Goal: Task Accomplishment & Management: Use online tool/utility

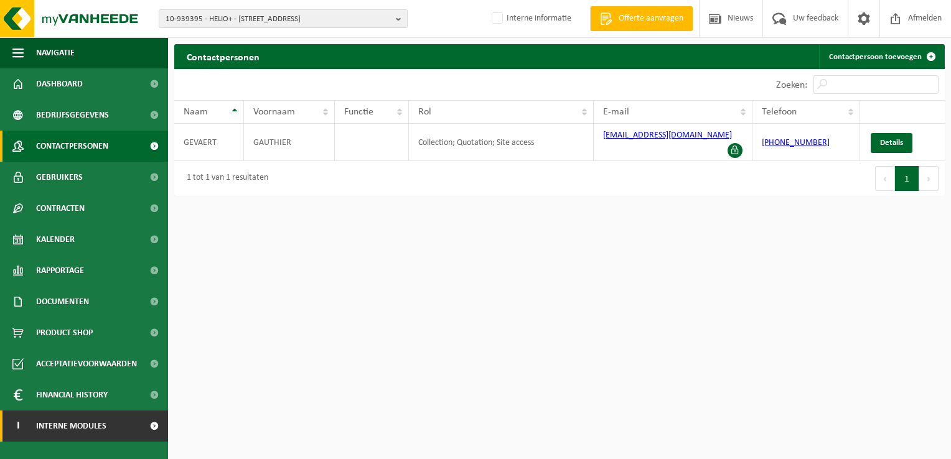
click at [98, 426] on span "Interne modules" at bounding box center [71, 426] width 70 height 31
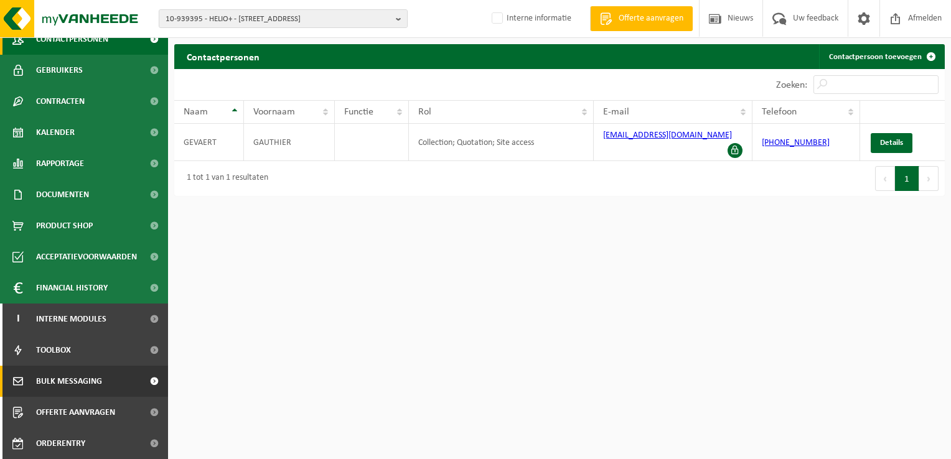
click at [100, 384] on span "Bulk Messaging" at bounding box center [69, 381] width 66 height 31
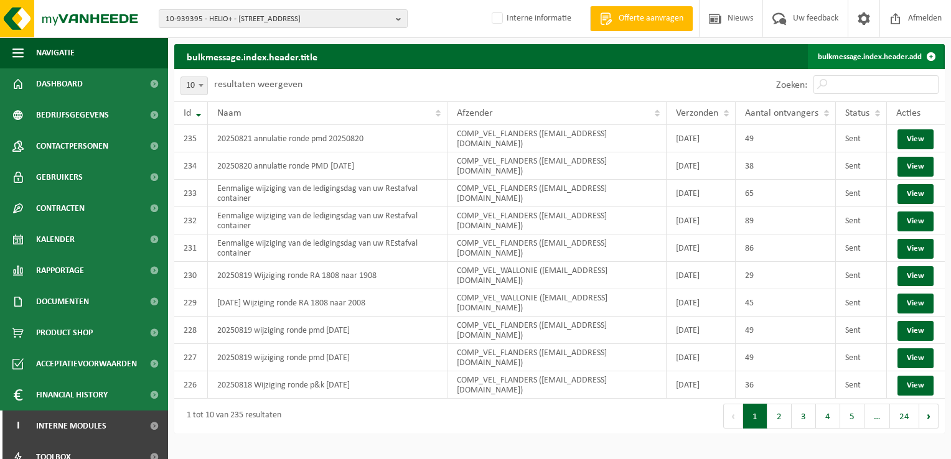
click at [889, 60] on link "bulkmessage.index.header.add" at bounding box center [875, 56] width 136 height 25
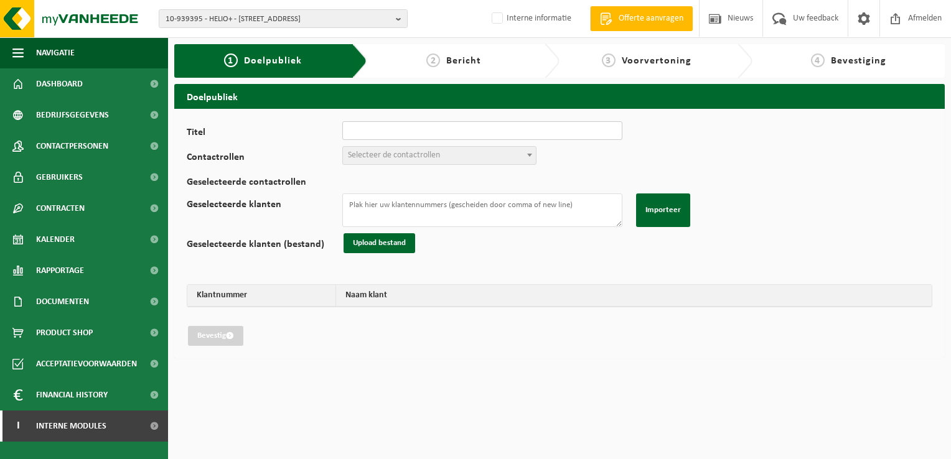
click at [453, 128] on input "Titel" at bounding box center [482, 130] width 280 height 19
type input "20250821 wijziging ronde PMD 22/08/2025 naar 23/08/2025"
click at [414, 157] on span "Selecteer de contactrollen" at bounding box center [394, 155] width 92 height 9
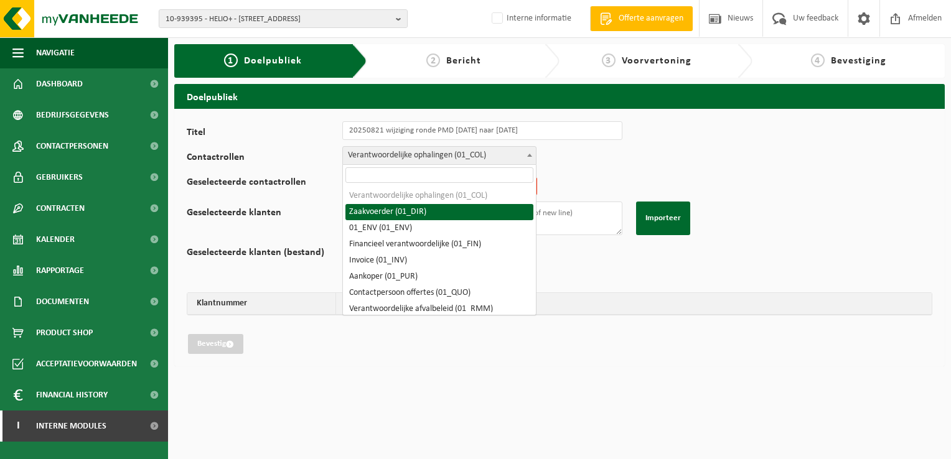
click at [394, 151] on span "Verantwoordelijke ophalingen (01_COL)" at bounding box center [439, 155] width 193 height 17
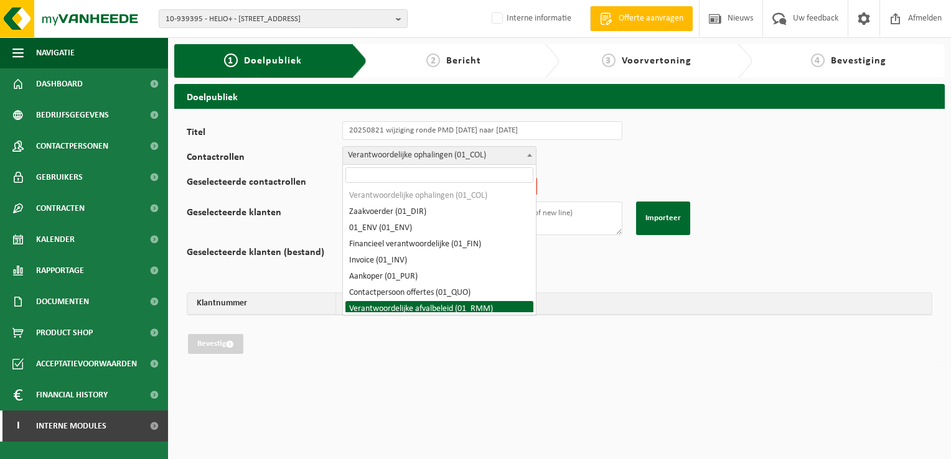
select select "01_RMM"
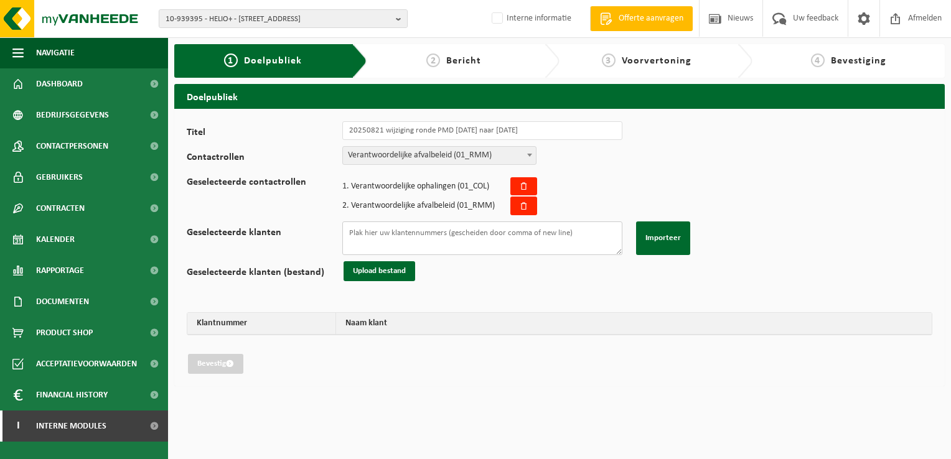
click at [423, 228] on textarea "Geselecteerde klanten" at bounding box center [482, 238] width 280 height 34
click at [538, 238] on textarea "Geselecteerde klanten" at bounding box center [482, 238] width 280 height 34
paste textarea "10-741605 01-060010 02-009564 10-821775 01-003029 10-723893 01-060010 10-775166…"
click at [676, 235] on button "Importeer" at bounding box center [663, 238] width 54 height 34
click at [671, 237] on button "Importeer" at bounding box center [663, 238] width 54 height 34
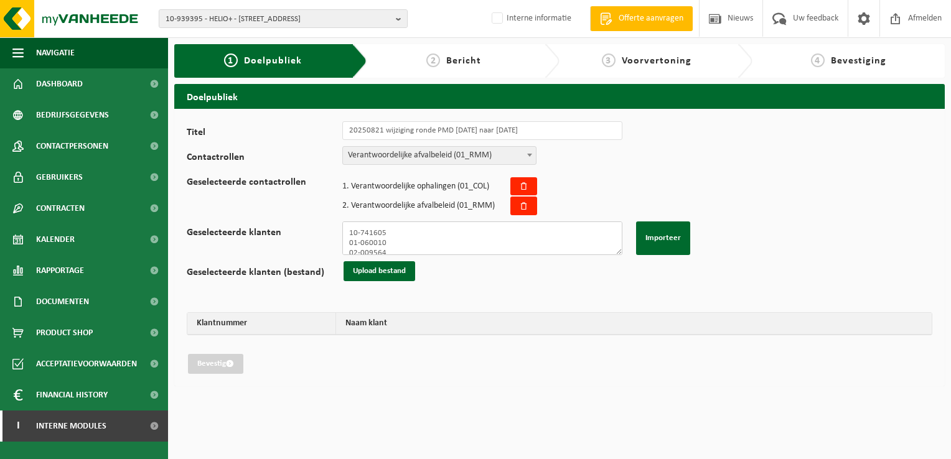
click at [416, 240] on textarea "10-741605 01-060010 02-009564 10-821775 01-003029 10-723893 01-060010 10-775166…" at bounding box center [482, 238] width 280 height 34
drag, startPoint x: 363, startPoint y: 230, endPoint x: 481, endPoint y: 275, distance: 126.6
click at [481, 275] on div "Titel 20250821 wijziging ronde PMD 22/08/2025 naar 23/08/2025 Contactrollen Ver…" at bounding box center [559, 247] width 745 height 253
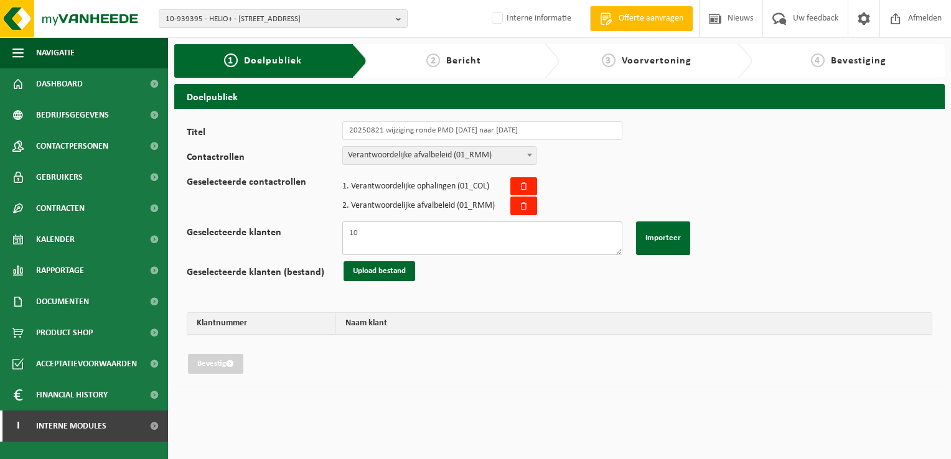
type textarea "1"
click at [534, 234] on textarea "Geselecteerde klanten" at bounding box center [482, 238] width 280 height 34
paste textarea "10-741605 01-060010 02-009564 10-821775 01-003029 10-723893 01-060010 10-775166…"
click at [658, 231] on button "Importeer" at bounding box center [663, 238] width 54 height 34
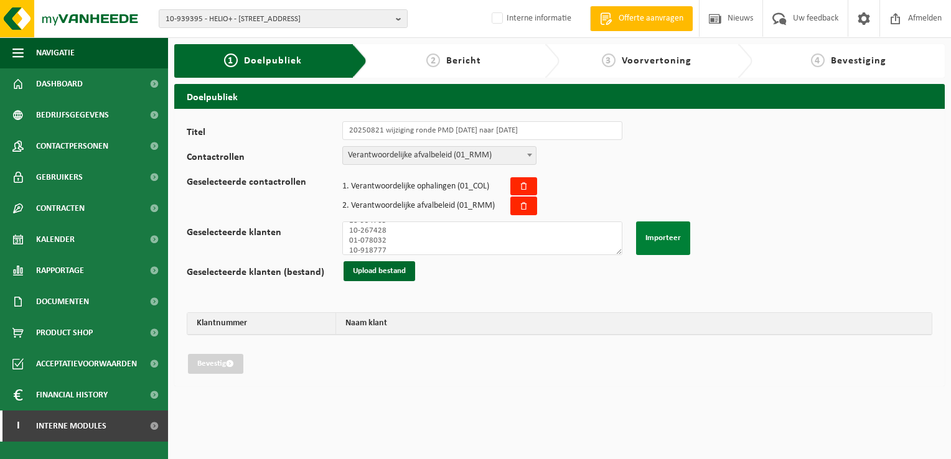
click at [672, 239] on button "Importeer" at bounding box center [663, 238] width 54 height 34
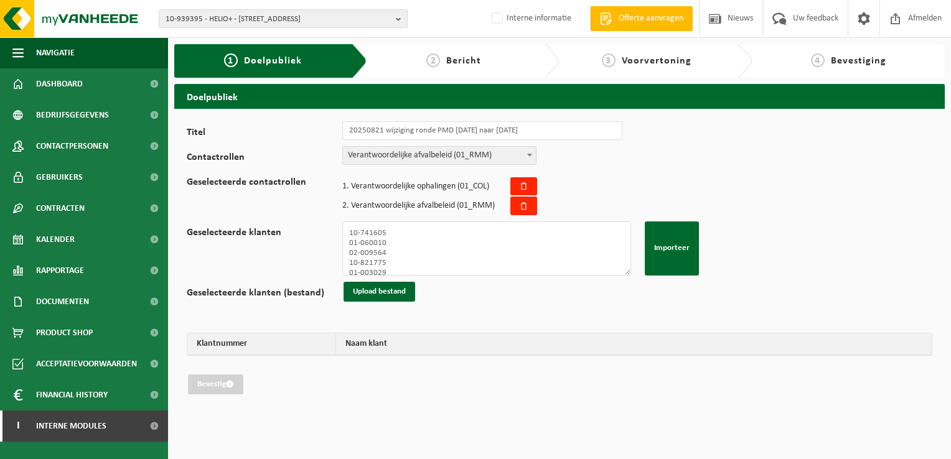
drag, startPoint x: 618, startPoint y: 251, endPoint x: 627, endPoint y: 272, distance: 23.5
click at [627, 272] on textarea "10-741605 01-060010 02-009564 10-821775 01-003029 10-723893 01-060010 10-775166…" at bounding box center [486, 248] width 289 height 54
click at [630, 274] on div "Geselecteerde klanten 10-741605 01-060010 02-009564 10-821775 01-003029 10-7238…" at bounding box center [443, 248] width 513 height 54
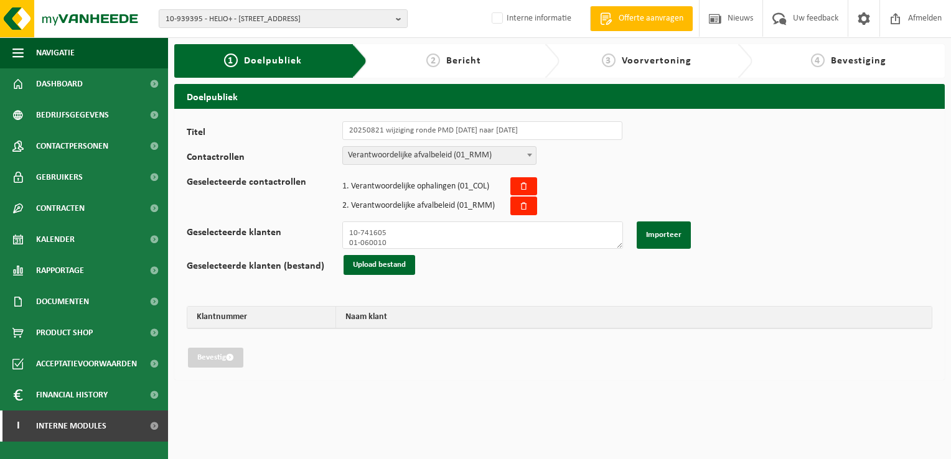
drag, startPoint x: 628, startPoint y: 274, endPoint x: 620, endPoint y: 247, distance: 27.9
click at [620, 247] on textarea "10-741605 01-060010 02-009564 10-821775 01-003029 10-723893 01-060010 10-775166…" at bounding box center [482, 234] width 281 height 27
click at [662, 239] on button "Importeer" at bounding box center [663, 234] width 54 height 27
click at [570, 271] on div "Titel 20250821 wijziging ronde PMD 22/08/2025 naar 23/08/2025 Contactrollen Ver…" at bounding box center [559, 244] width 745 height 246
click at [654, 230] on button "Importeer" at bounding box center [663, 234] width 54 height 27
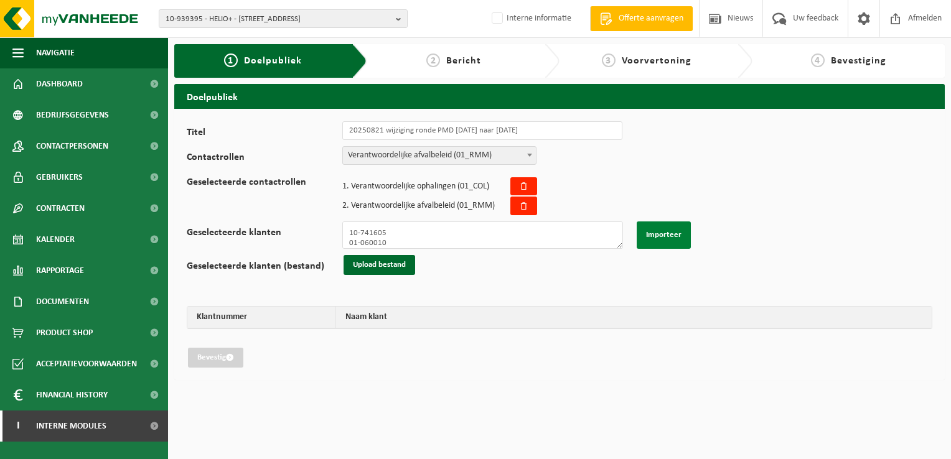
click at [661, 235] on button "Importeer" at bounding box center [663, 234] width 54 height 27
click at [674, 235] on button "Importeer" at bounding box center [663, 234] width 54 height 27
click at [664, 233] on button "Importeer" at bounding box center [663, 234] width 54 height 27
drag, startPoint x: 393, startPoint y: 233, endPoint x: 426, endPoint y: 266, distance: 46.6
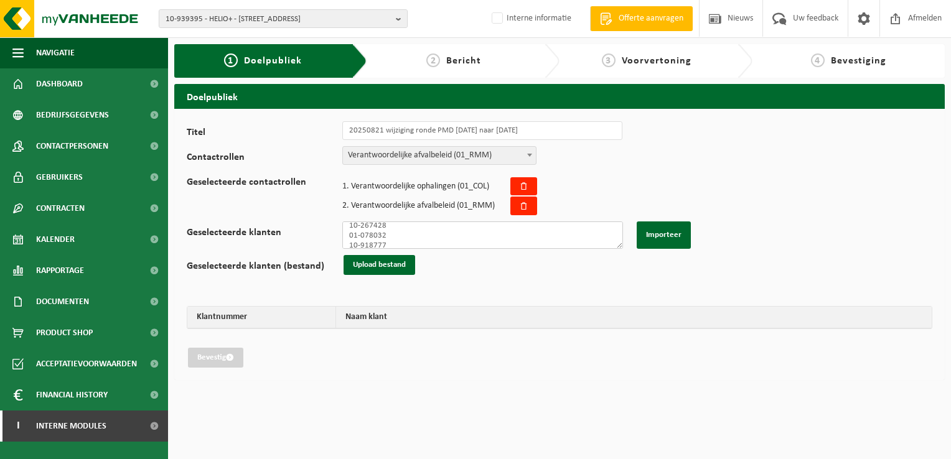
click at [426, 266] on div "Titel 20250821 wijziging ronde PMD 22/08/2025 naar 23/08/2025 Contactrollen Ver…" at bounding box center [559, 244] width 745 height 246
type textarea "1"
click at [552, 240] on textarea "Geselecteerde klanten" at bounding box center [482, 234] width 281 height 27
paste textarea "10-741605 01-060010 02-009564 10-821775 01-003029 10-723893 01-060010 10-775166…"
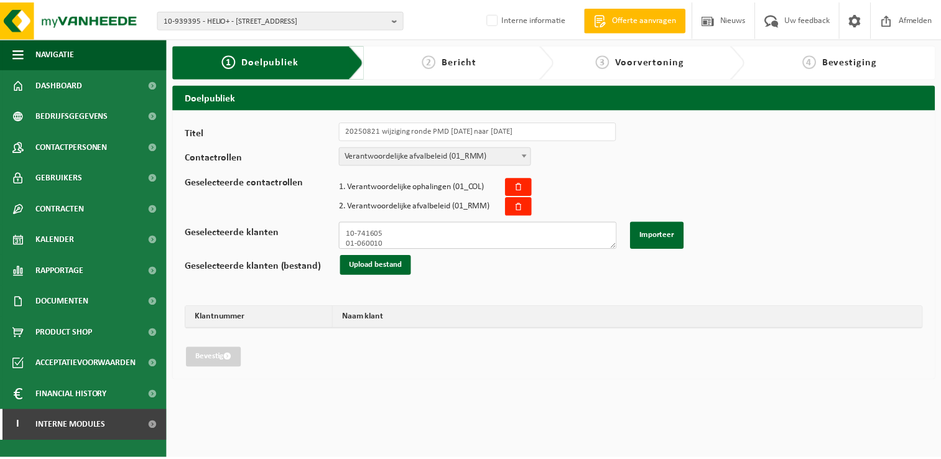
scroll to position [330, 0]
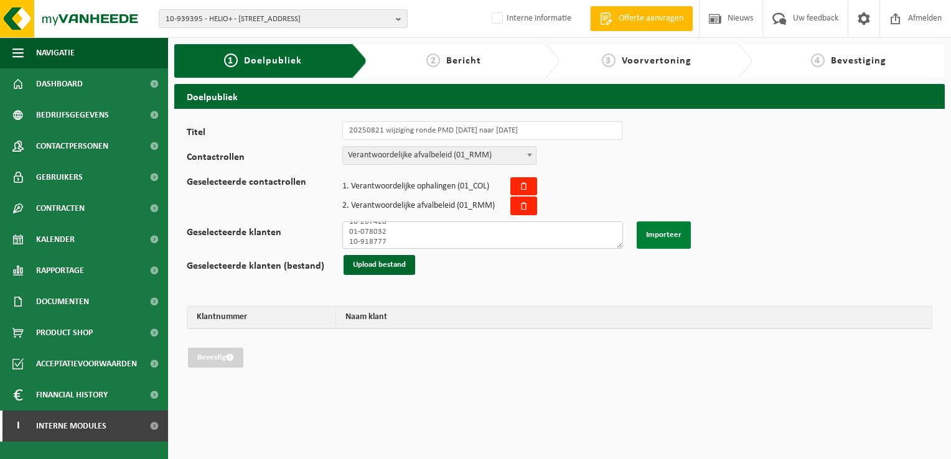
type textarea "10-741605 01-060010 02-009564 10-821775 01-003029 10-723893 01-060010 10-775166…"
click at [668, 232] on button "Importeer" at bounding box center [663, 234] width 54 height 27
click at [668, 228] on button "Importeer" at bounding box center [663, 234] width 54 height 27
click at [666, 233] on button "Importeer" at bounding box center [663, 234] width 54 height 27
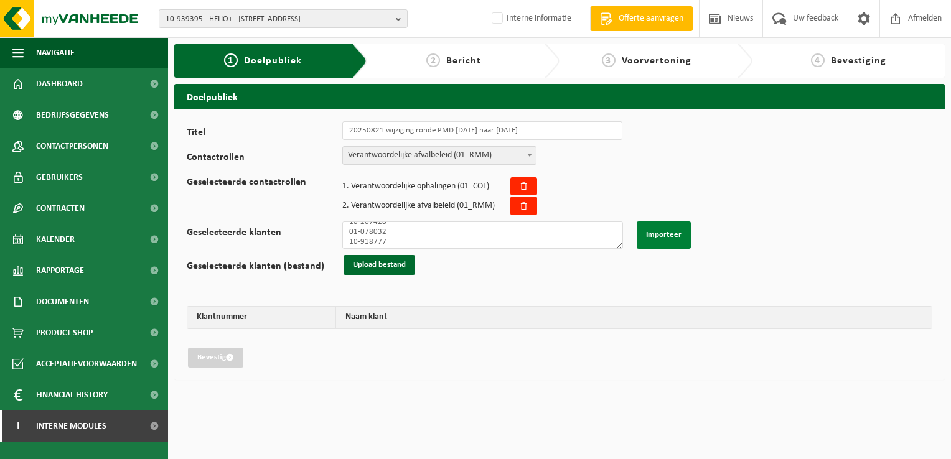
click at [666, 233] on button "Importeer" at bounding box center [663, 234] width 54 height 27
click at [664, 233] on button "Importeer" at bounding box center [663, 234] width 54 height 27
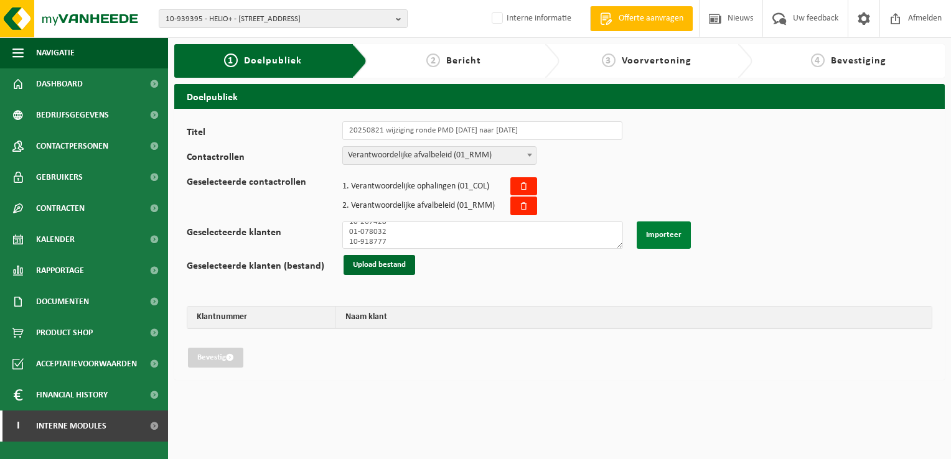
click at [664, 233] on button "Importeer" at bounding box center [663, 234] width 54 height 27
drag, startPoint x: 719, startPoint y: 238, endPoint x: 663, endPoint y: 233, distance: 56.2
click at [706, 238] on div "Titel 20250821 wijziging ronde PMD 22/08/2025 naar 23/08/2025 Contactrollen Ver…" at bounding box center [559, 244] width 745 height 246
click at [663, 233] on button "Importeer" at bounding box center [663, 234] width 54 height 27
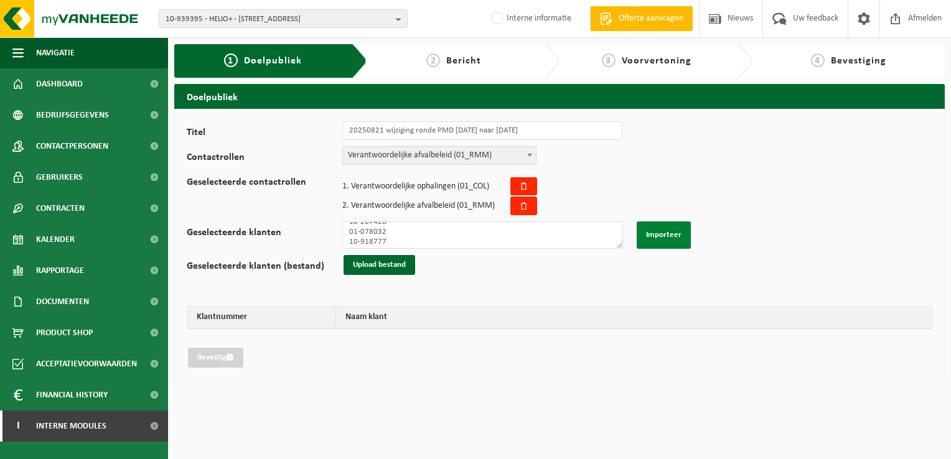
click at [666, 233] on button "Importeer" at bounding box center [663, 234] width 54 height 27
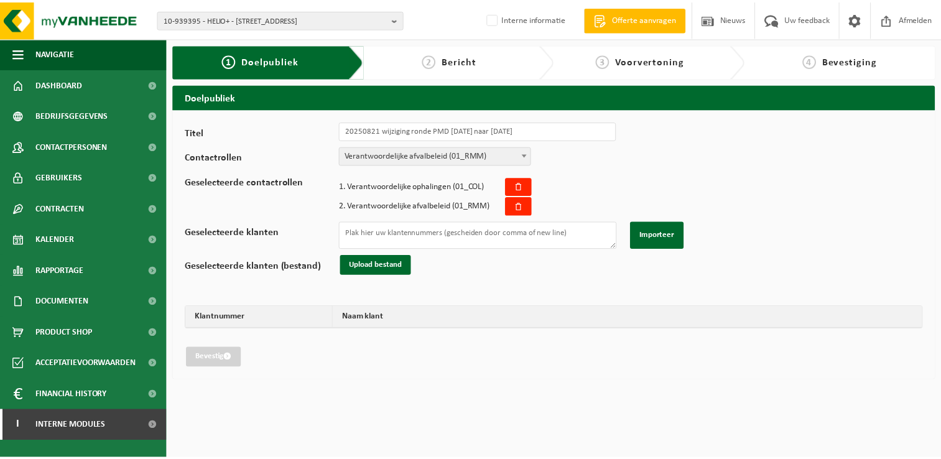
scroll to position [0, 0]
